Goal: Information Seeking & Learning: Check status

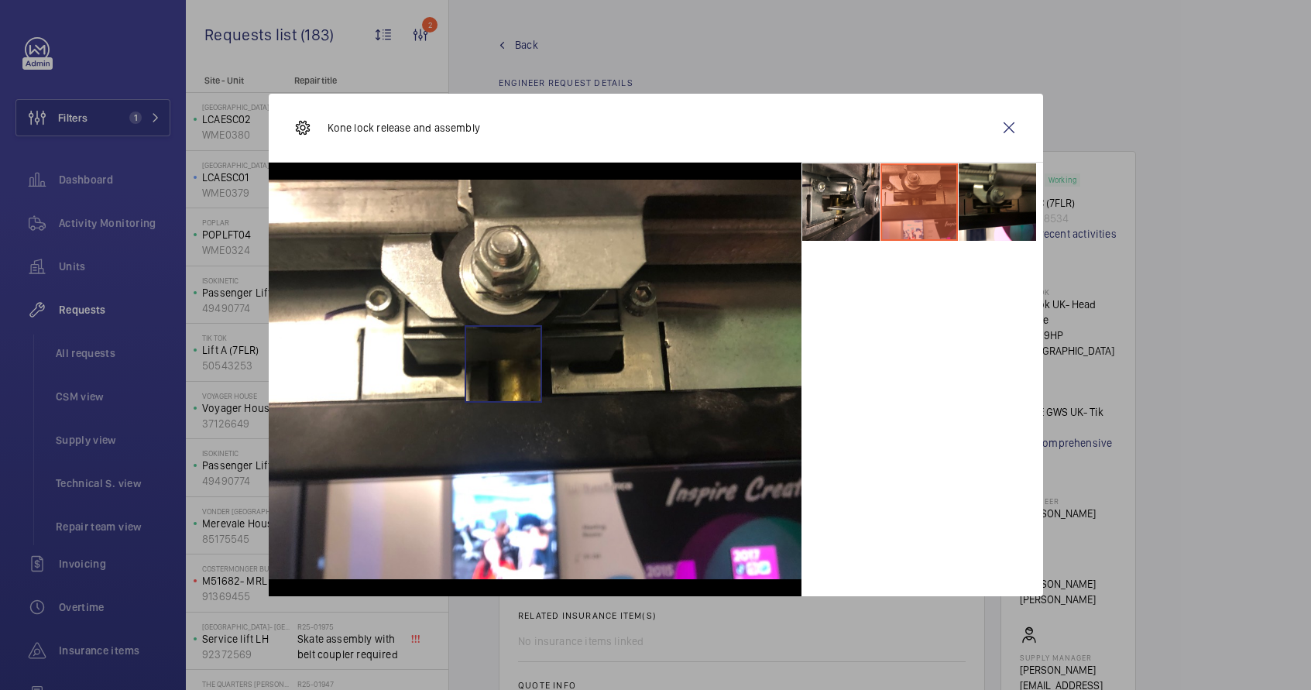
scroll to position [631, 0]
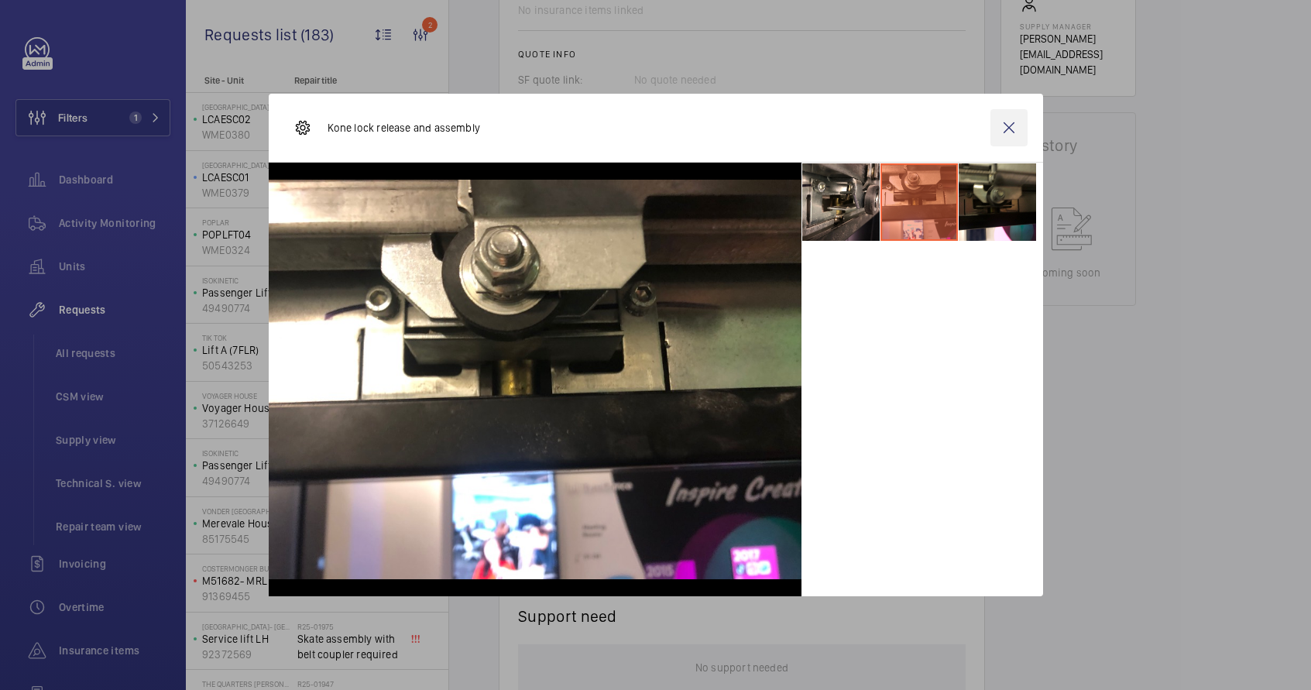
click at [1012, 124] on wm-front-icon-button at bounding box center [1009, 127] width 37 height 37
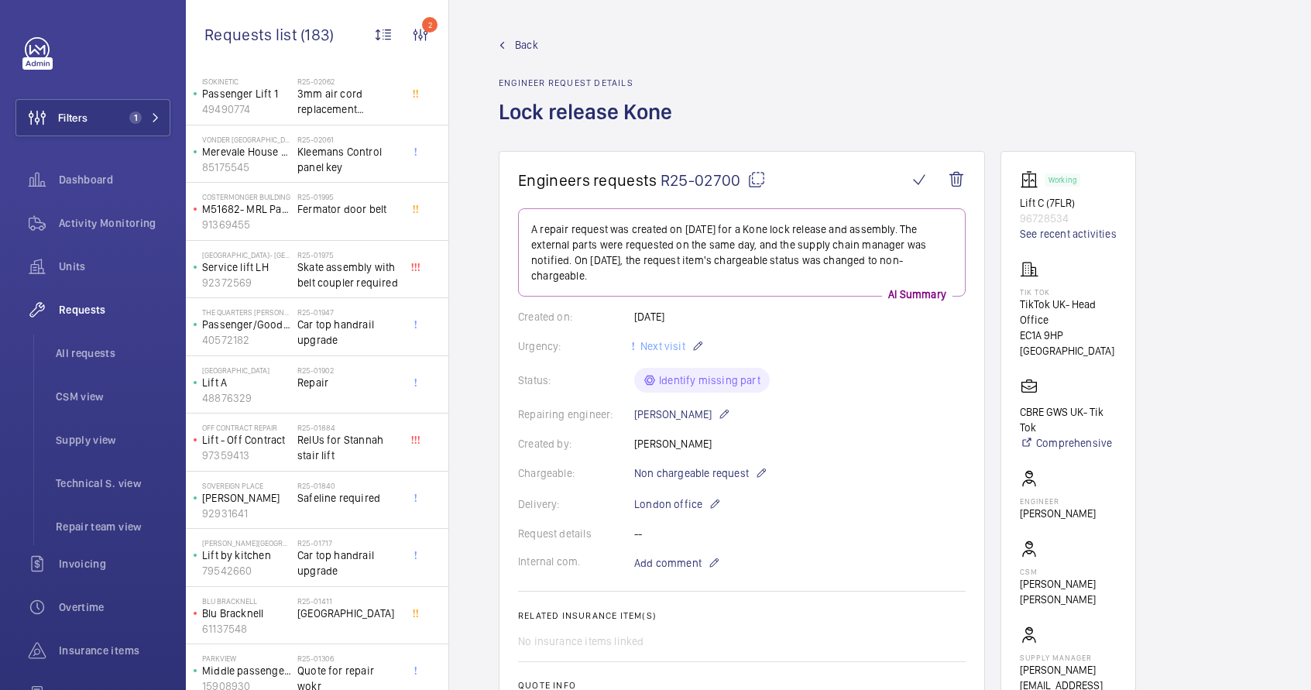
scroll to position [0, 0]
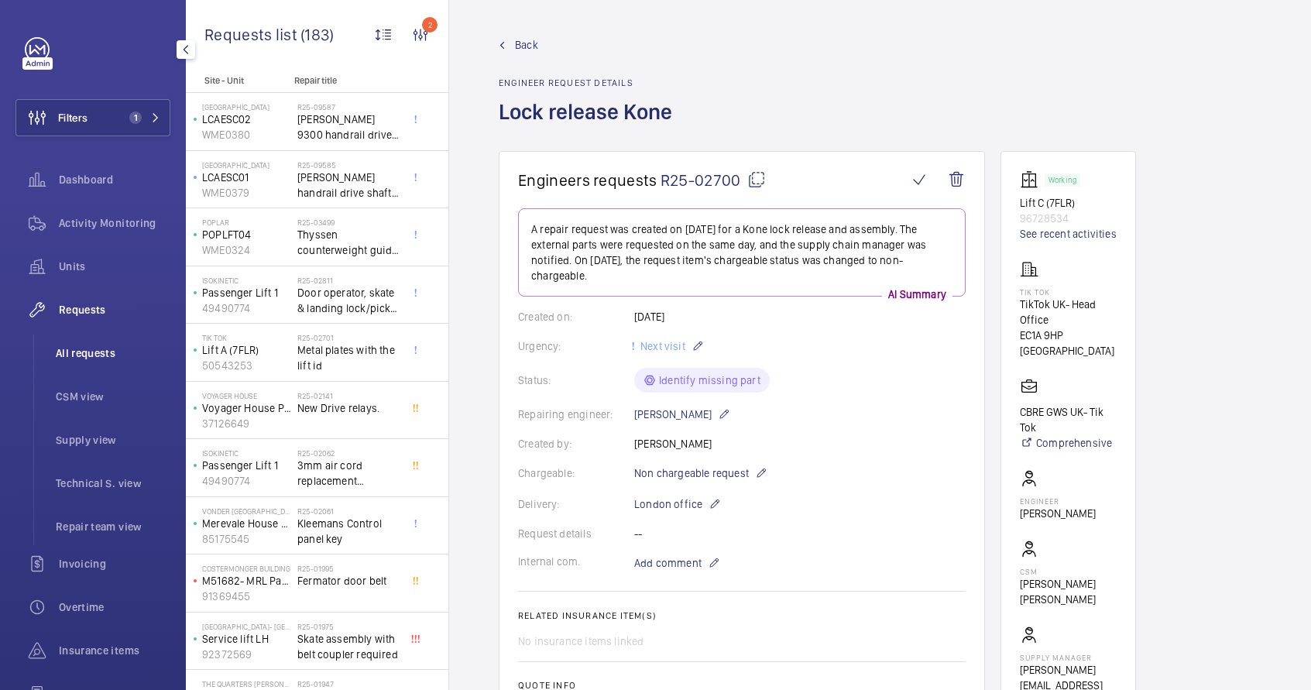
click at [112, 357] on span "All requests" at bounding box center [113, 352] width 115 height 15
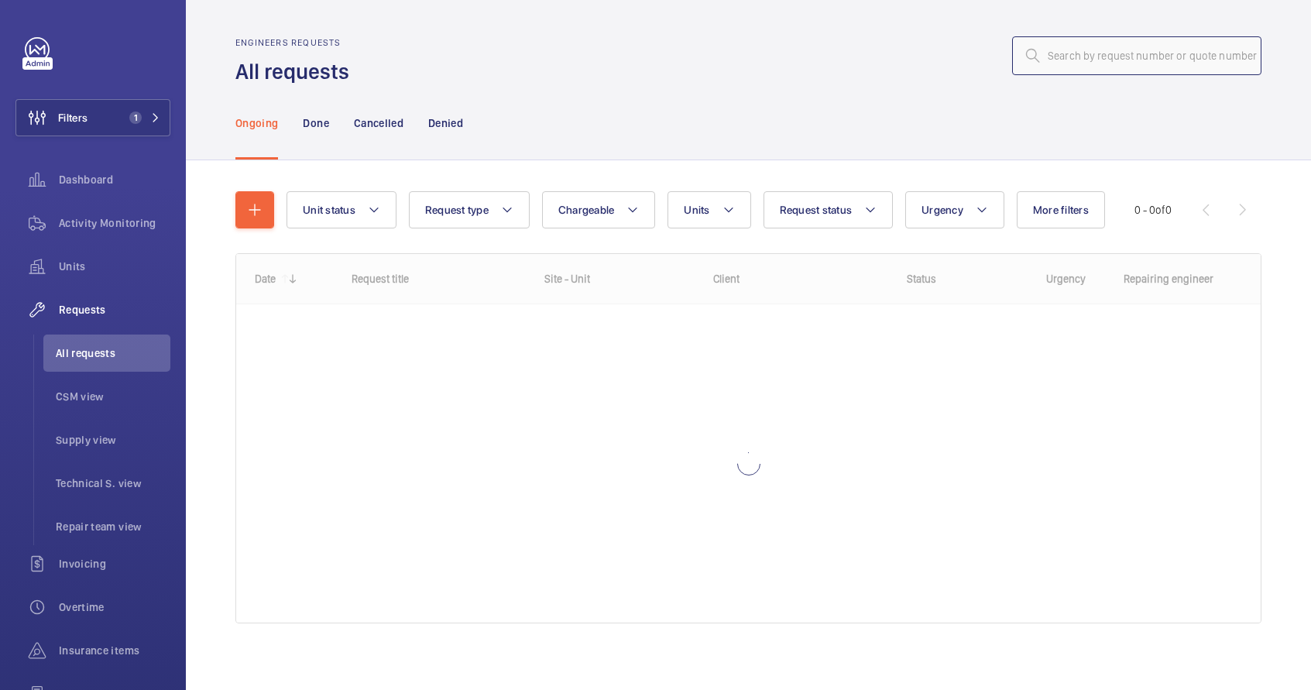
click at [1083, 46] on input "text" at bounding box center [1136, 55] width 249 height 39
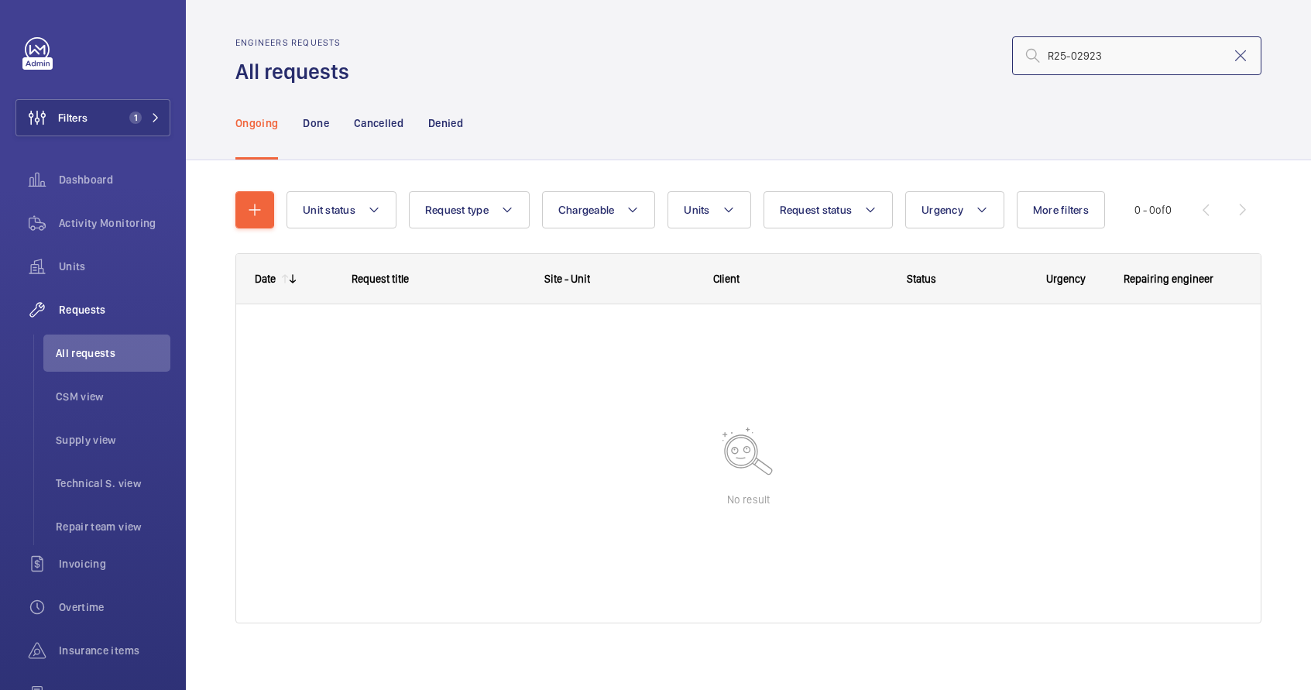
type input "R25-02923"
click at [1099, 60] on input "R25-02923" at bounding box center [1136, 55] width 249 height 39
click at [1111, 52] on input "R25-02923" at bounding box center [1136, 55] width 249 height 39
click at [90, 122] on button "Filters 1" at bounding box center [92, 117] width 155 height 37
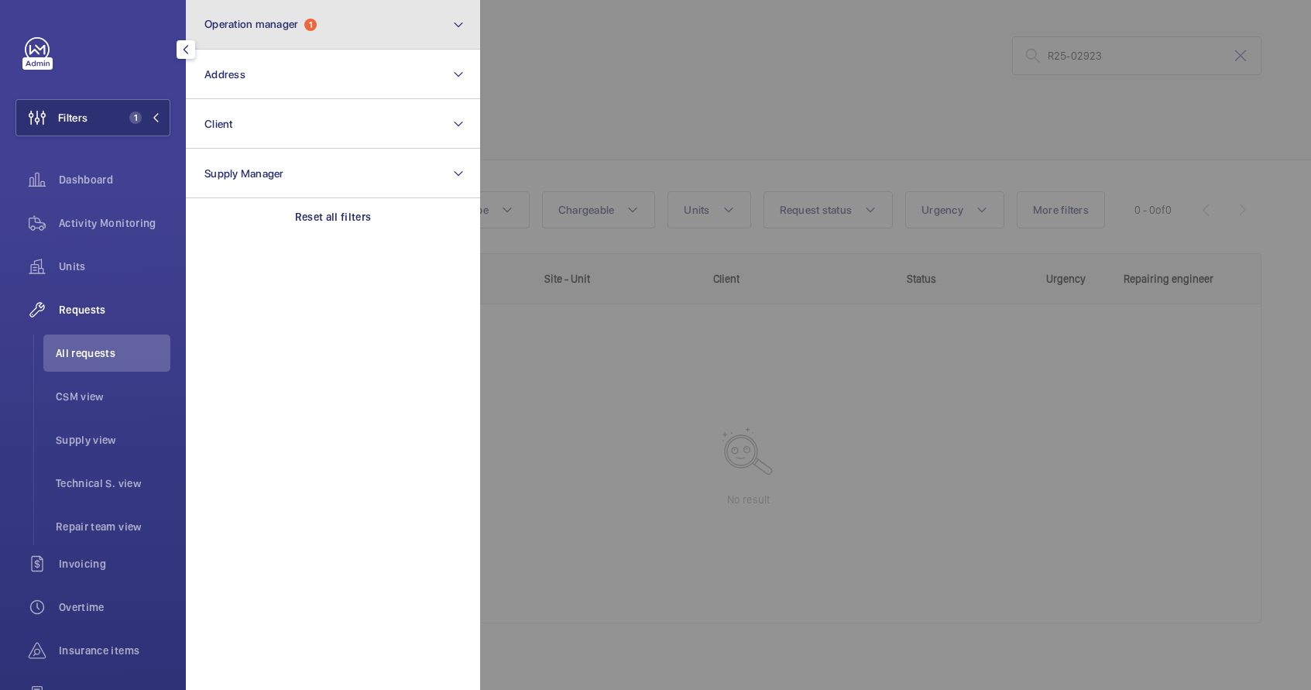
click at [247, 18] on span "Operation manager" at bounding box center [251, 24] width 94 height 12
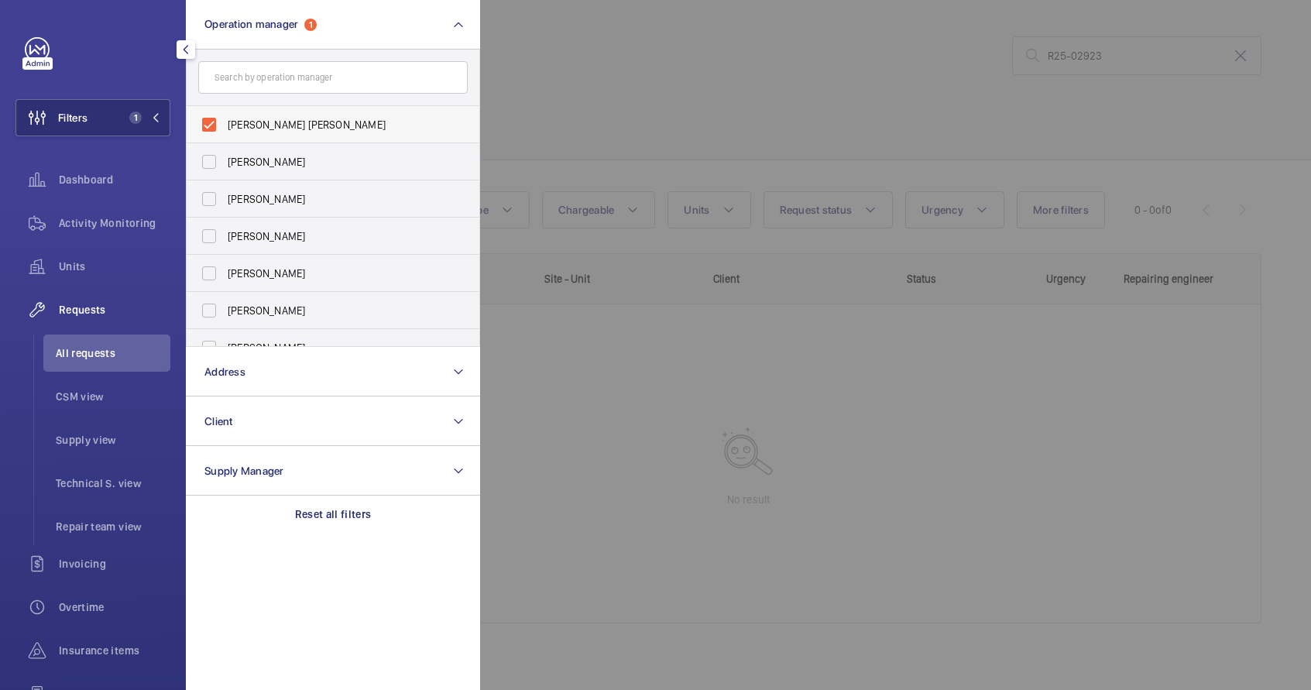
click at [270, 129] on span "Connor Tarpey" at bounding box center [334, 124] width 213 height 15
click at [225, 129] on input "Connor Tarpey" at bounding box center [209, 124] width 31 height 31
checkbox input "false"
click at [583, 64] on div at bounding box center [1135, 345] width 1311 height 690
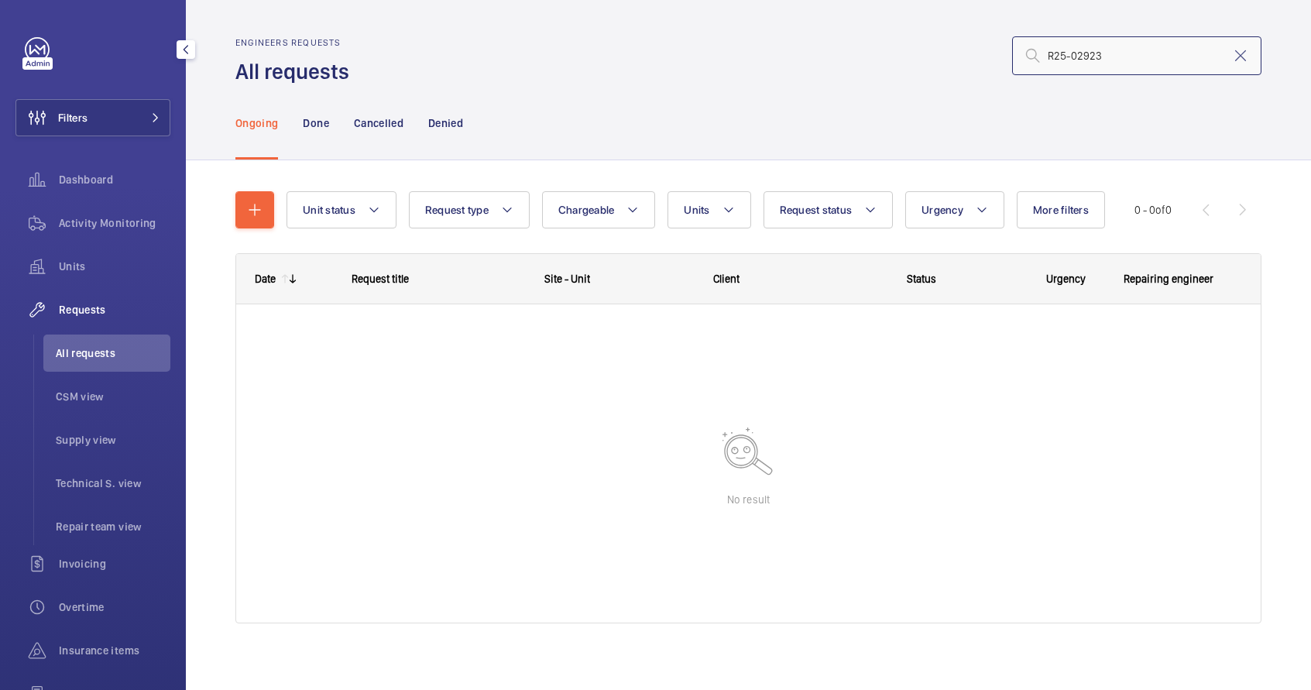
click at [1094, 64] on input "R25-02923" at bounding box center [1136, 55] width 249 height 39
click at [55, 409] on li "CSM view" at bounding box center [106, 396] width 127 height 37
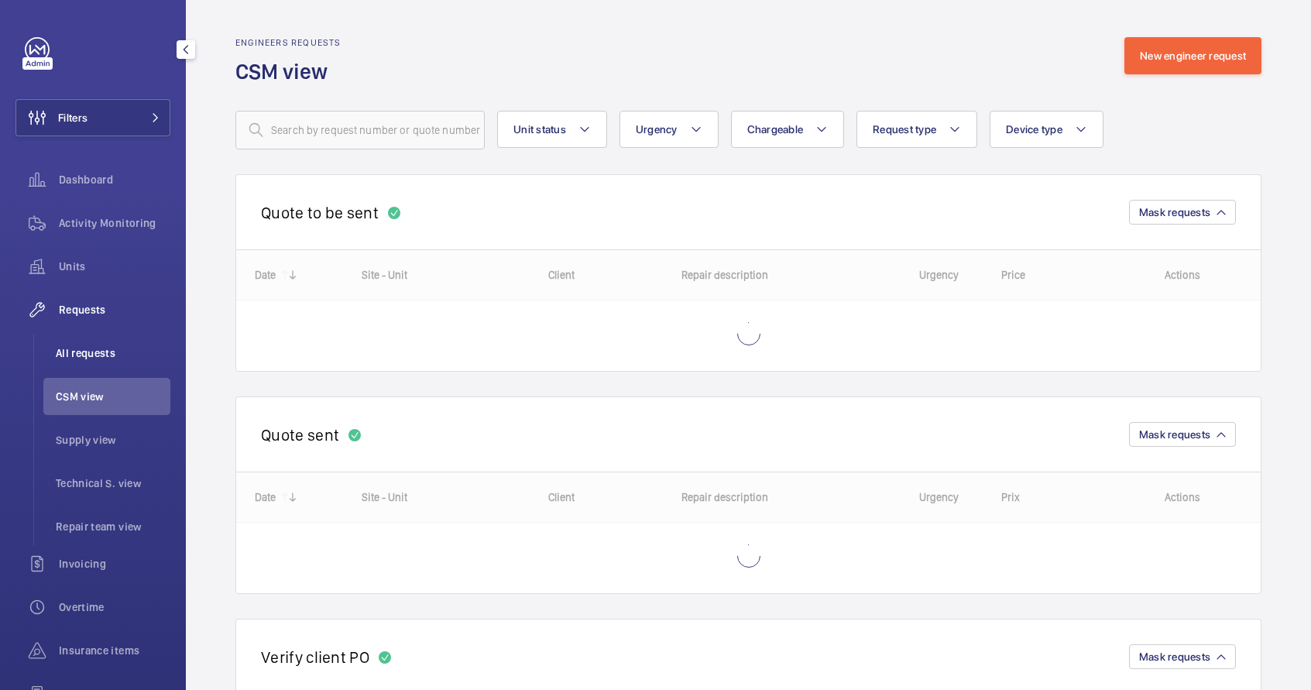
click at [77, 368] on li "All requests" at bounding box center [106, 353] width 127 height 37
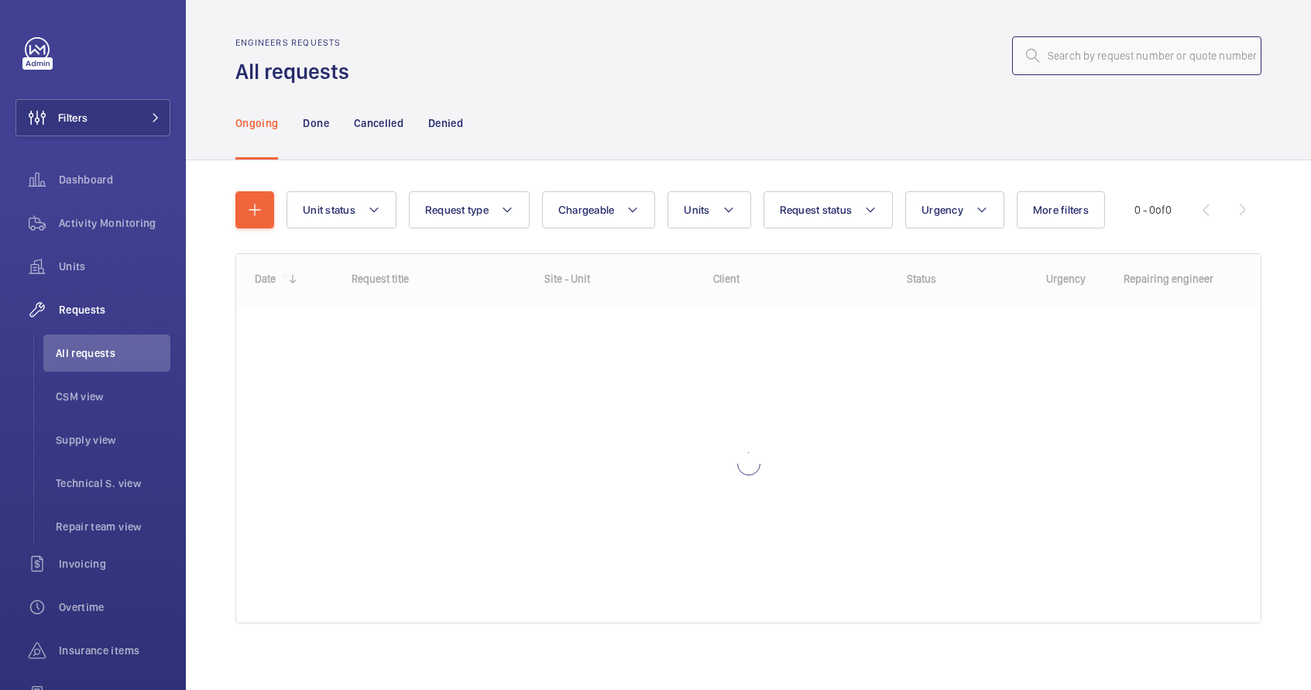
click at [1149, 51] on input "text" at bounding box center [1136, 55] width 249 height 39
paste input "R25-02923"
type input "R25-02923"
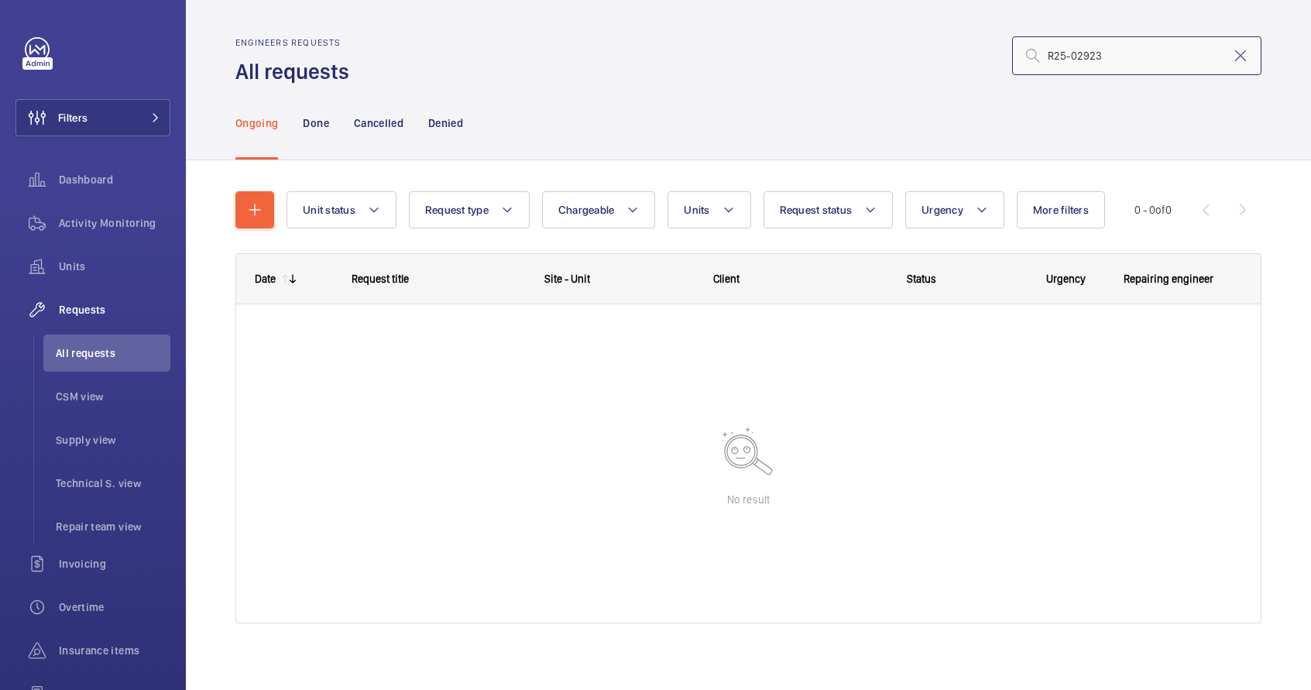
click at [1093, 67] on input "R25-02923" at bounding box center [1136, 55] width 249 height 39
click at [321, 129] on p "Done" at bounding box center [316, 122] width 26 height 15
click at [386, 124] on p "Cancelled" at bounding box center [379, 122] width 50 height 15
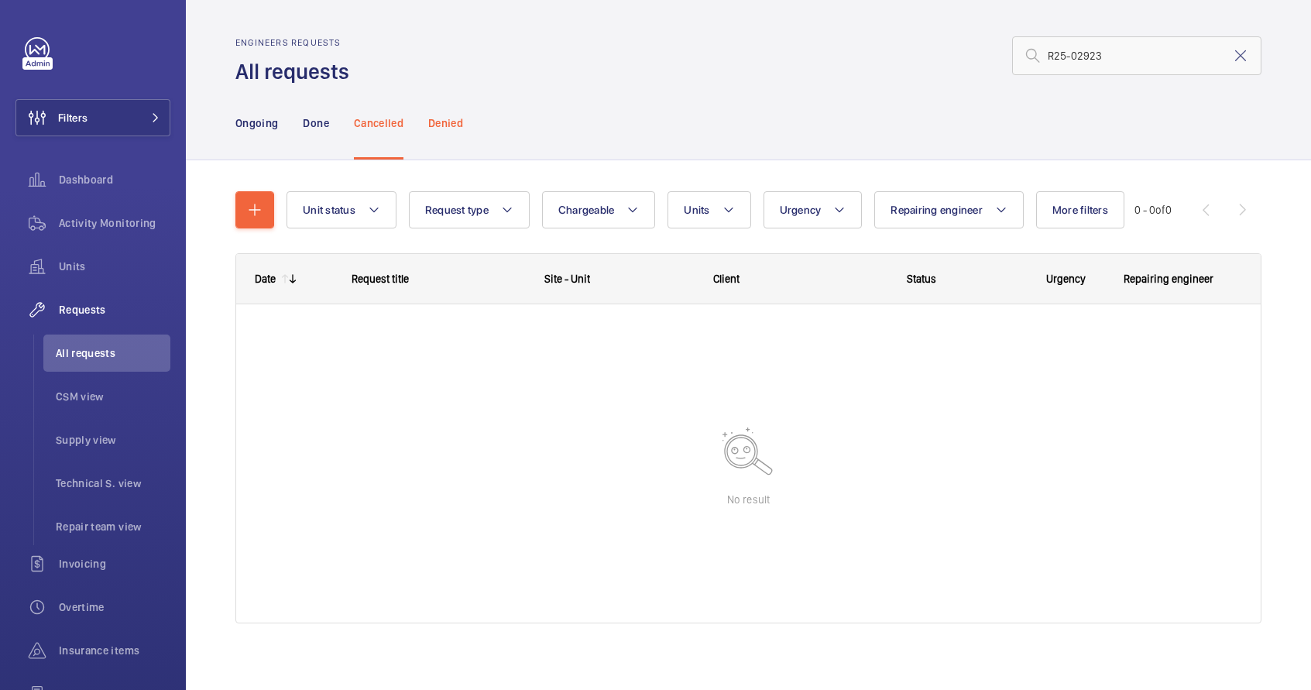
click at [444, 127] on p "Denied" at bounding box center [445, 122] width 35 height 15
